Goal: Task Accomplishment & Management: Use online tool/utility

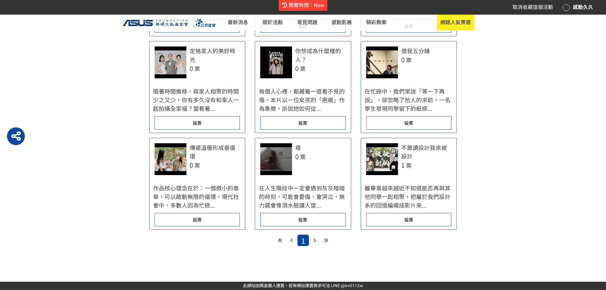
scroll to position [614, 0]
click at [313, 233] on div at bounding box center [314, 239] width 11 height 11
select select "185122:185341:13161"
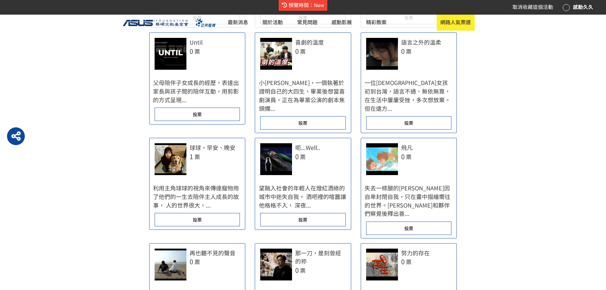
scroll to position [318, 0]
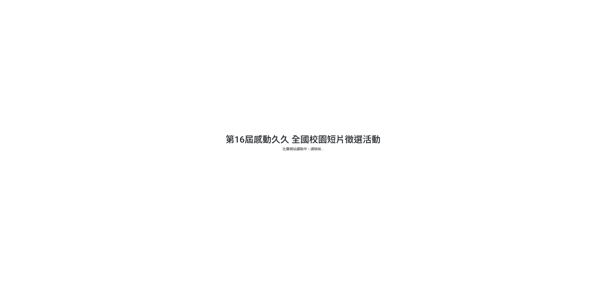
select select "185122:185341:13161"
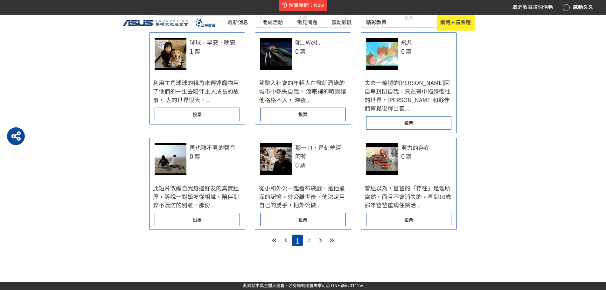
scroll to position [350, 0]
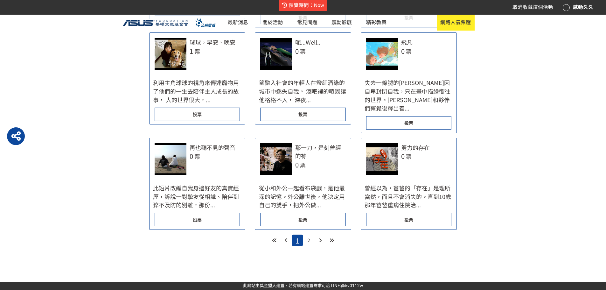
scroll to position [795, 0]
